Goal: Transaction & Acquisition: Purchase product/service

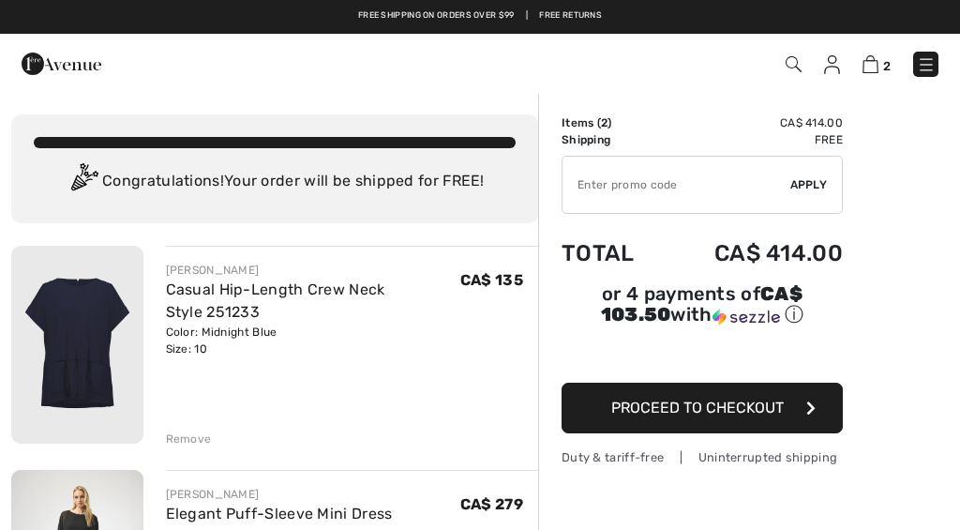
click at [187, 427] on div "Remove" at bounding box center [352, 437] width 373 height 21
click at [199, 436] on div "Remove" at bounding box center [189, 438] width 46 height 17
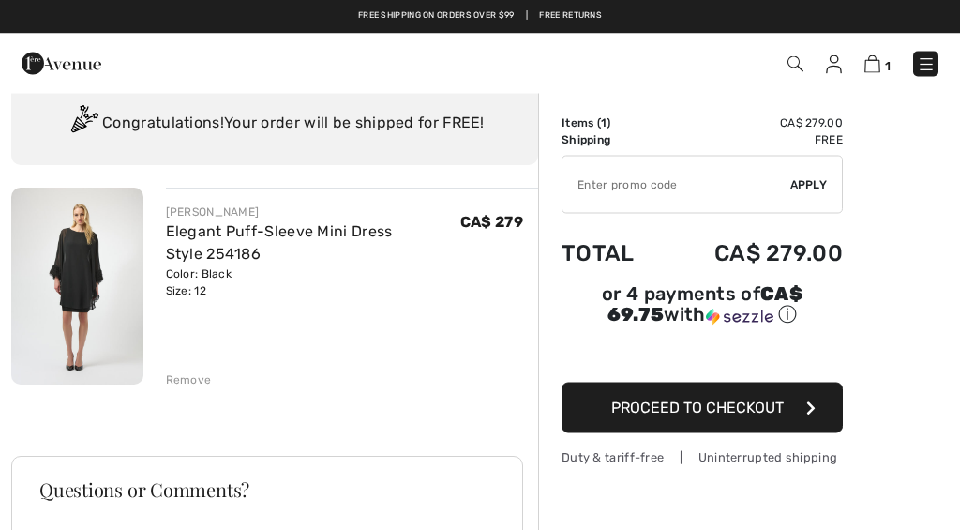
scroll to position [58, 0]
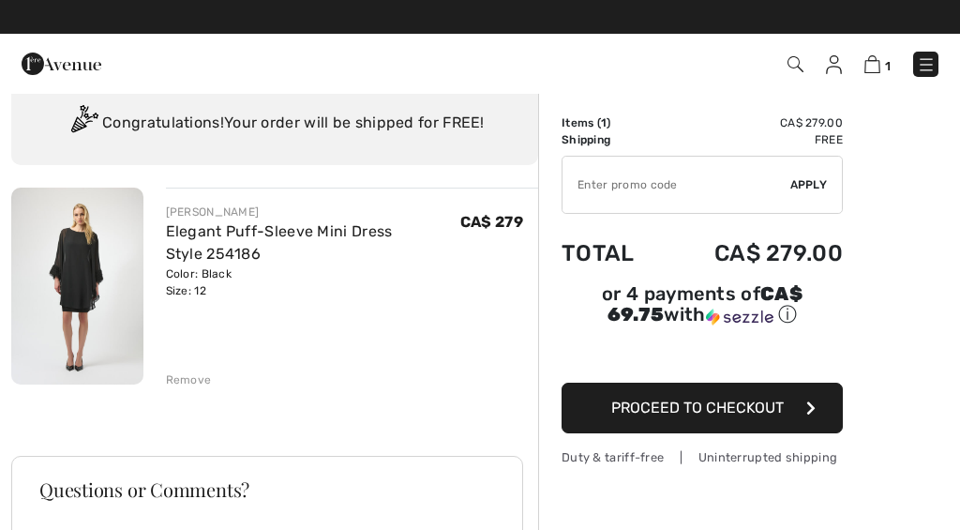
click at [57, 286] on img at bounding box center [77, 285] width 132 height 197
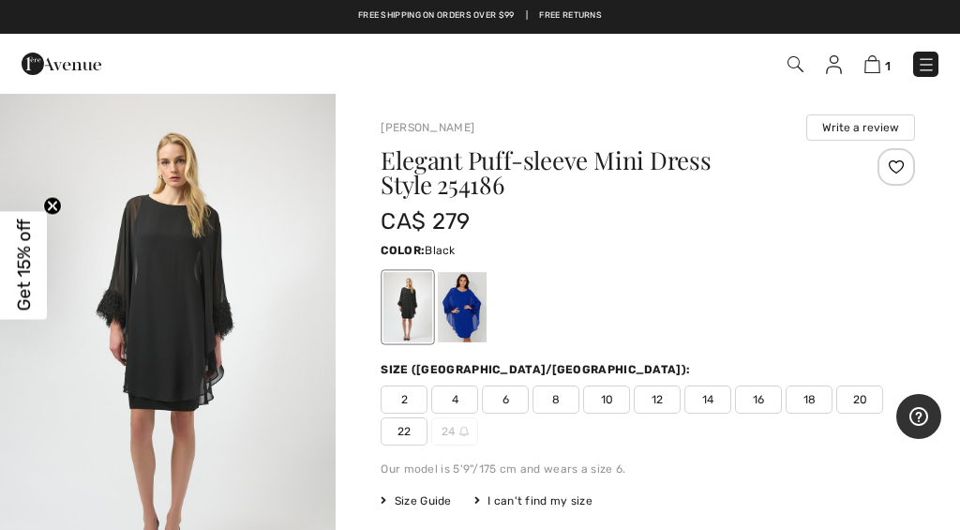
click at [873, 62] on img at bounding box center [872, 64] width 16 height 18
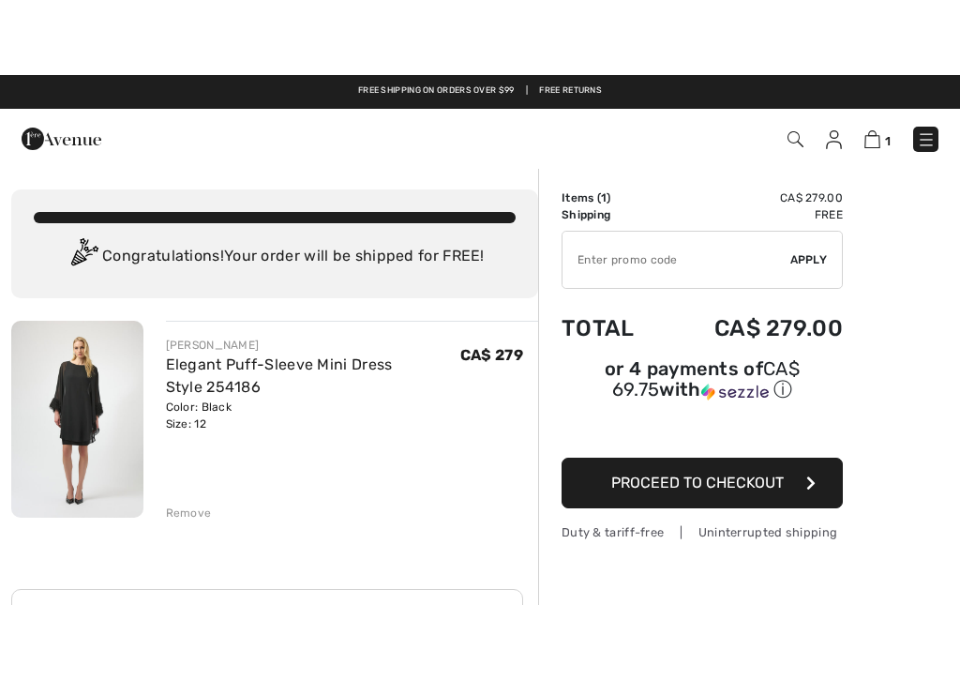
scroll to position [44, 0]
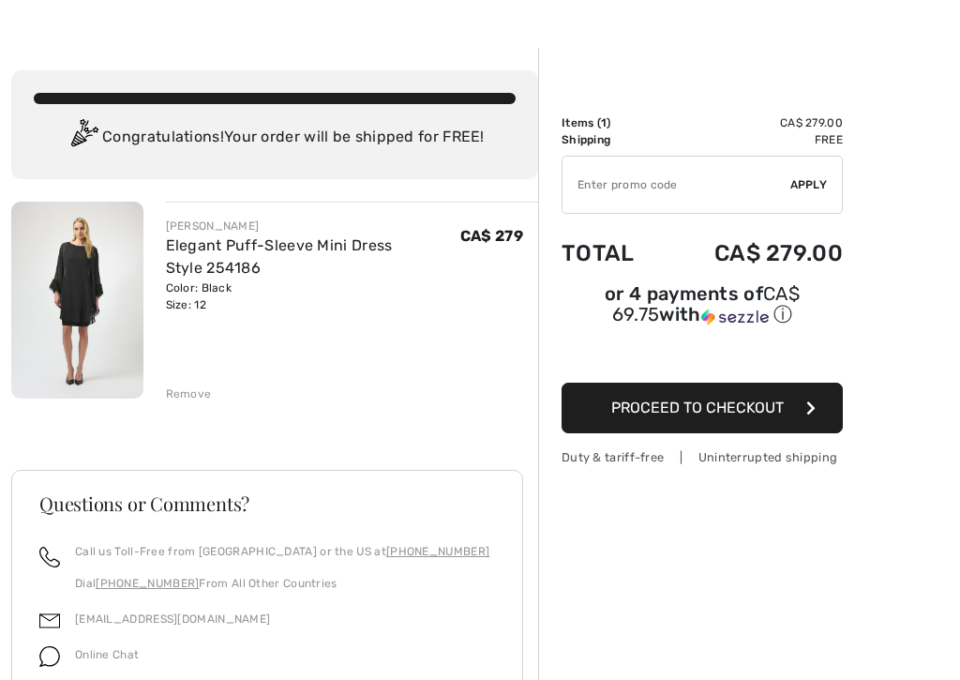
click at [696, 404] on span "Proceed to Checkout" at bounding box center [697, 407] width 172 height 18
